Goal: Obtain resource: Download file/media

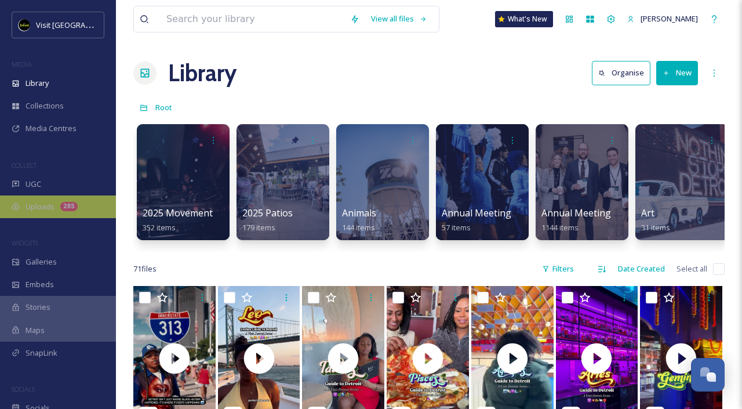
click at [83, 204] on div "Uploads 285" at bounding box center [58, 206] width 116 height 23
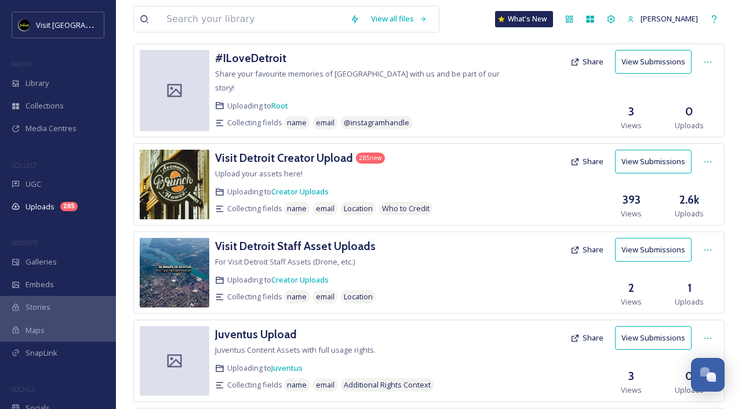
scroll to position [64, 0]
click at [293, 151] on h3 "Visit Detroit Creator Upload" at bounding box center [284, 158] width 138 height 14
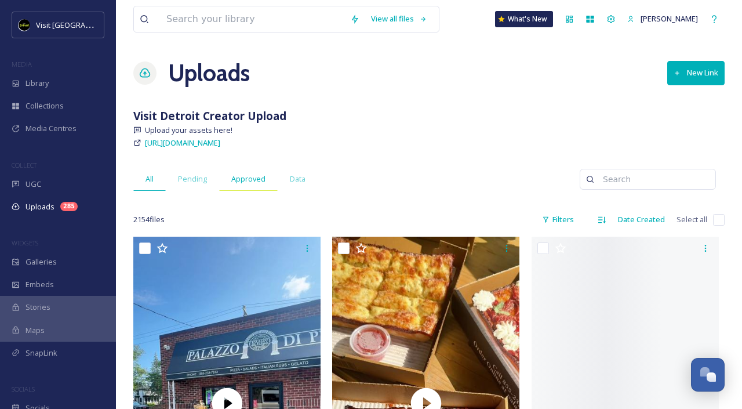
click at [247, 179] on span "Approved" at bounding box center [248, 178] width 34 height 11
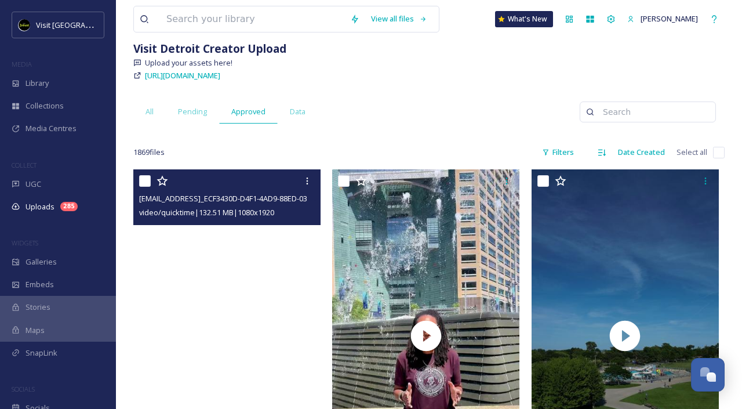
scroll to position [66, 0]
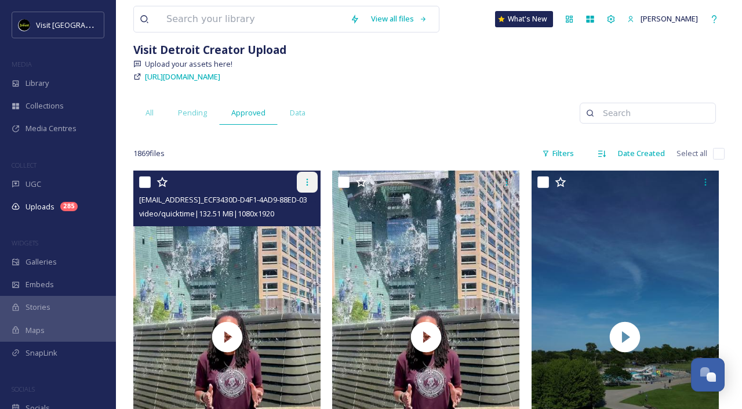
click at [303, 182] on icon at bounding box center [307, 181] width 9 height 9
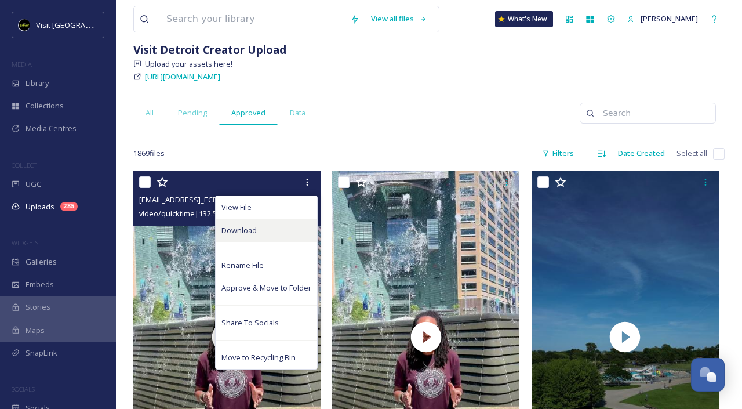
click at [260, 225] on div "Download" at bounding box center [266, 230] width 101 height 23
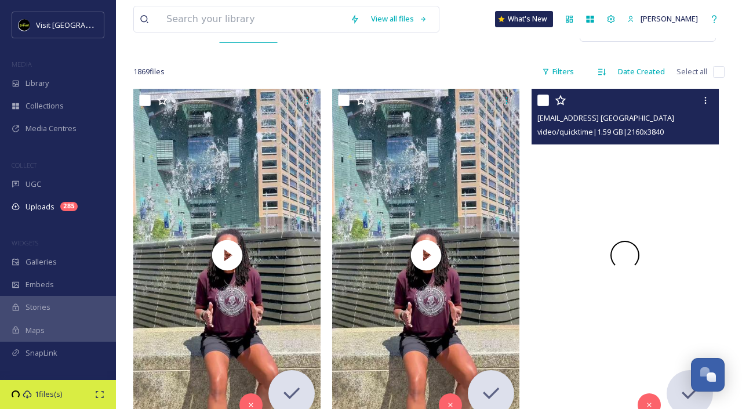
scroll to position [144, 0]
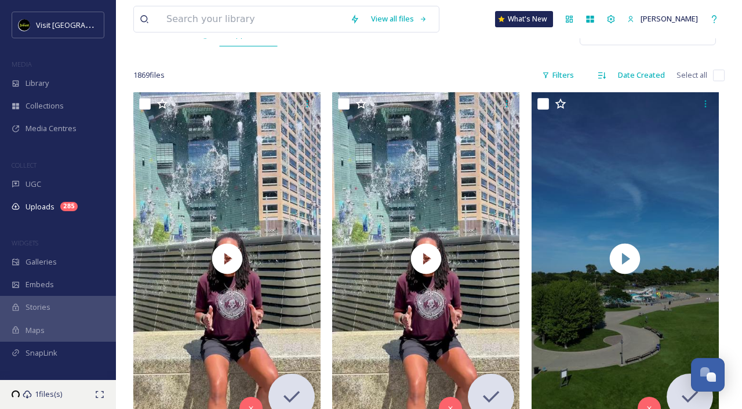
click at [98, 386] on div "1 files(s)" at bounding box center [58, 394] width 116 height 29
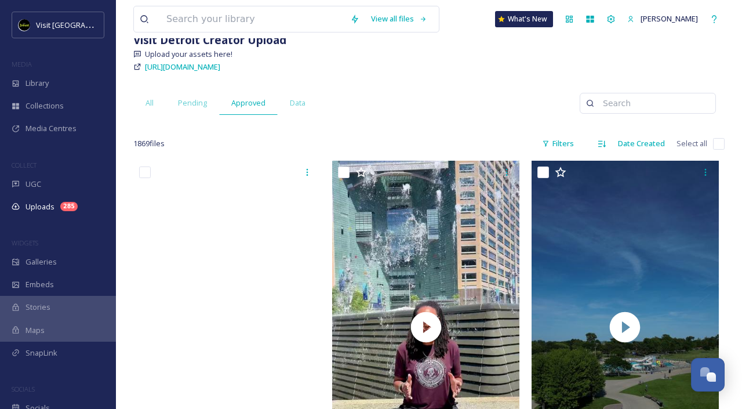
scroll to position [0, 0]
